Goal: Information Seeking & Learning: Learn about a topic

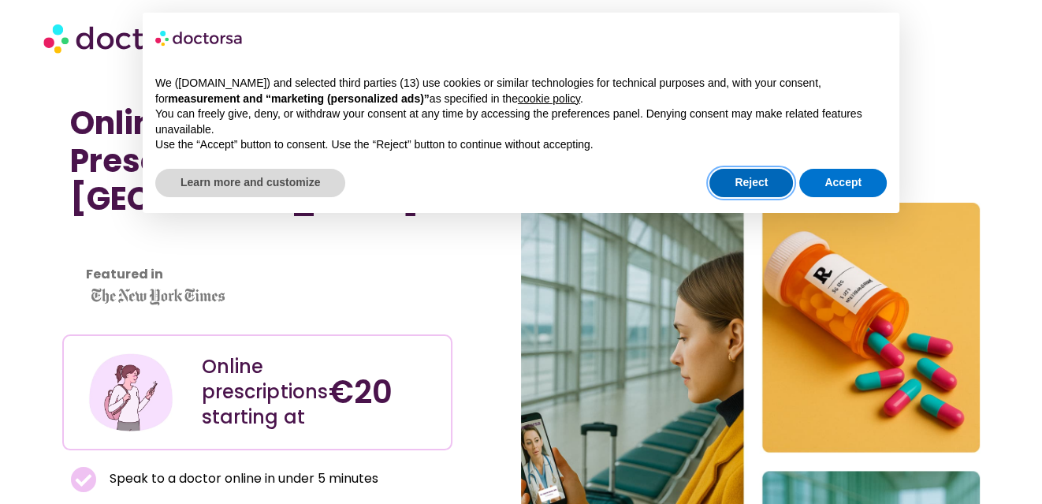
click at [761, 187] on button "Reject" at bounding box center [751, 183] width 84 height 28
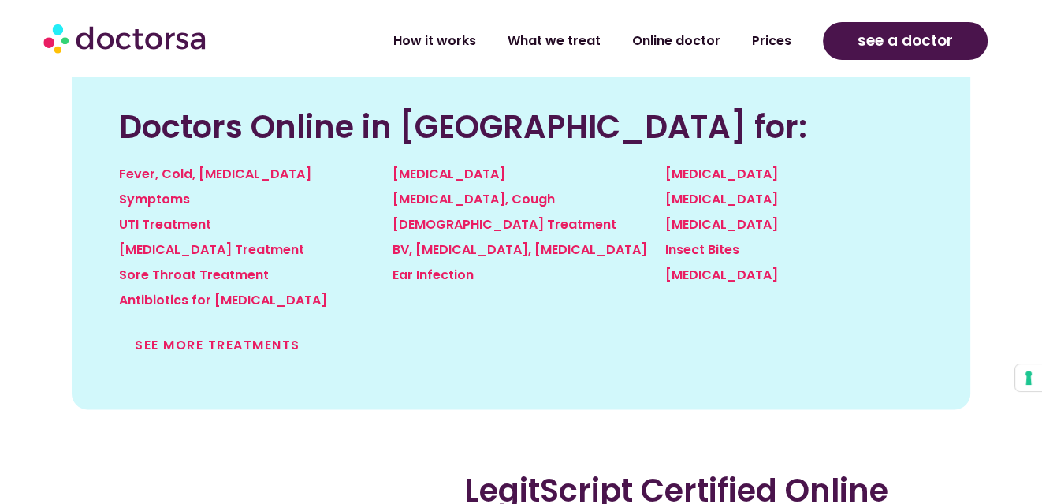
scroll to position [1774, 0]
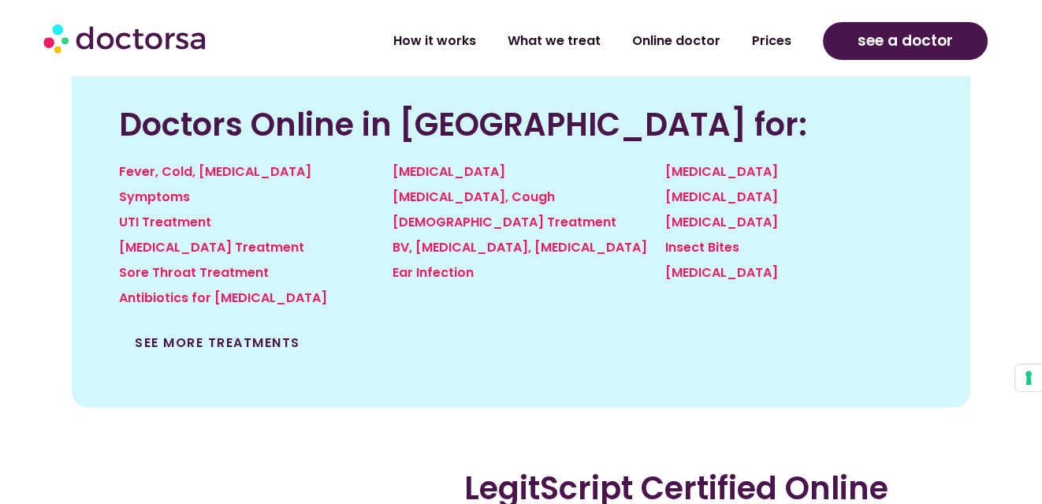
click at [243, 344] on link "See more treatments" at bounding box center [218, 342] width 166 height 18
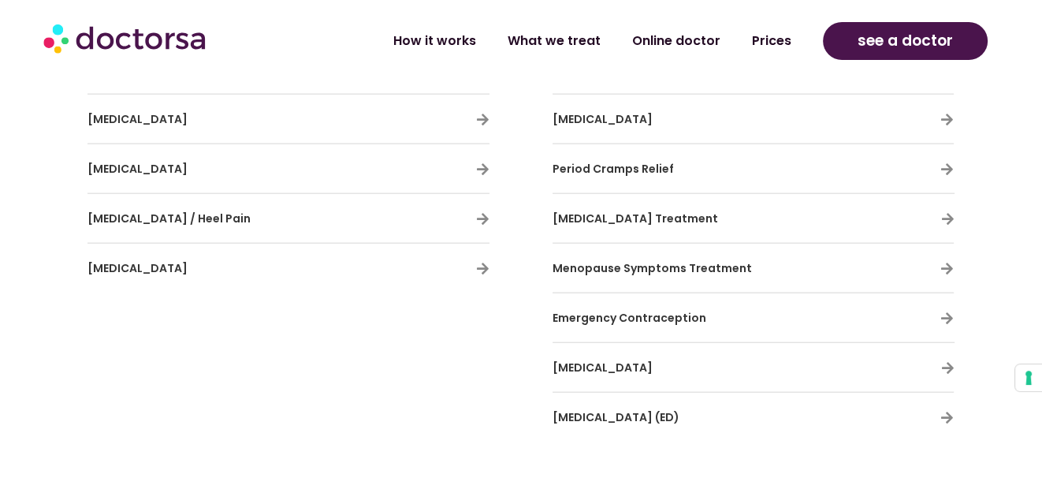
scroll to position [3516, 0]
click at [662, 275] on span "Menopause Symptoms Treatment" at bounding box center [652, 267] width 199 height 16
click at [946, 273] on icon at bounding box center [946, 267] width 13 height 13
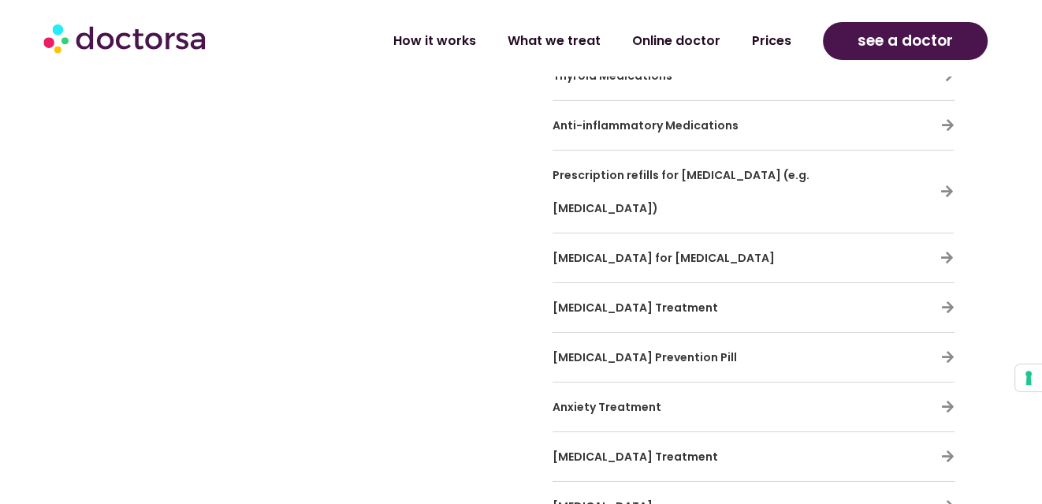
scroll to position [4898, 0]
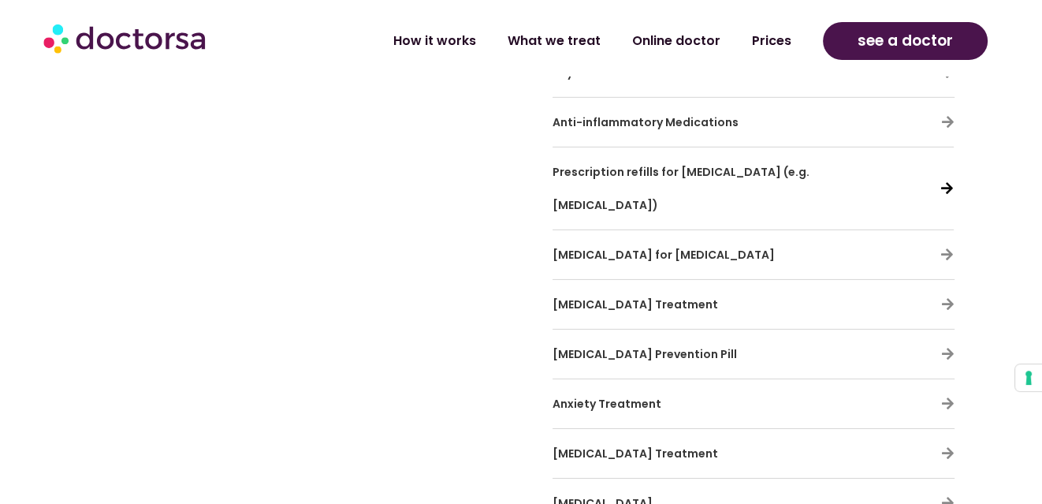
click at [945, 181] on icon at bounding box center [946, 187] width 13 height 13
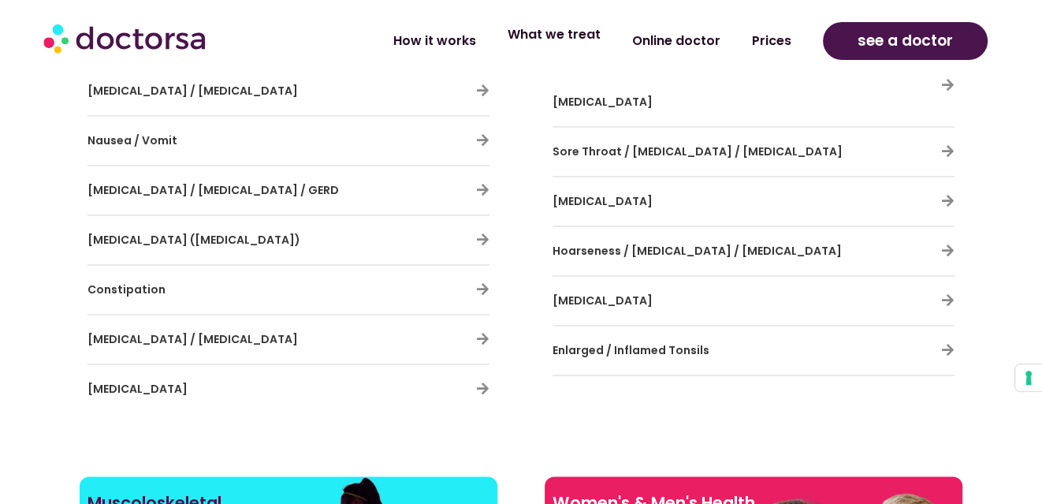
scroll to position [2301, 0]
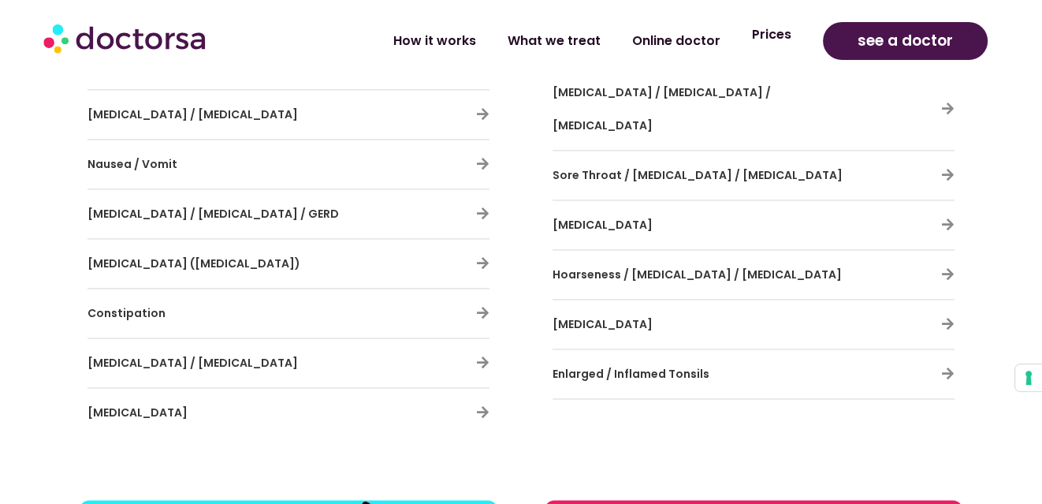
click at [768, 47] on link "Prices" at bounding box center [771, 35] width 71 height 36
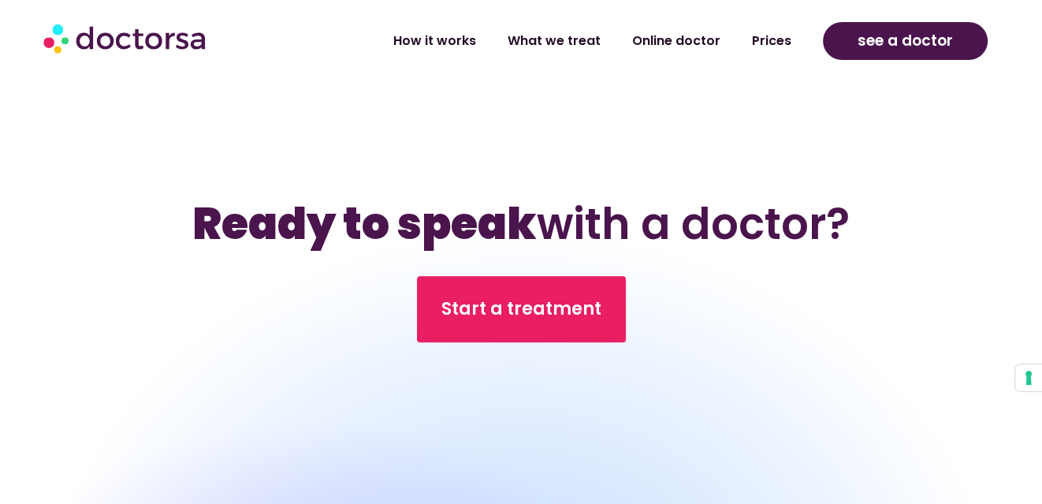
scroll to position [6566, 0]
